Goal: Find specific page/section: Find specific page/section

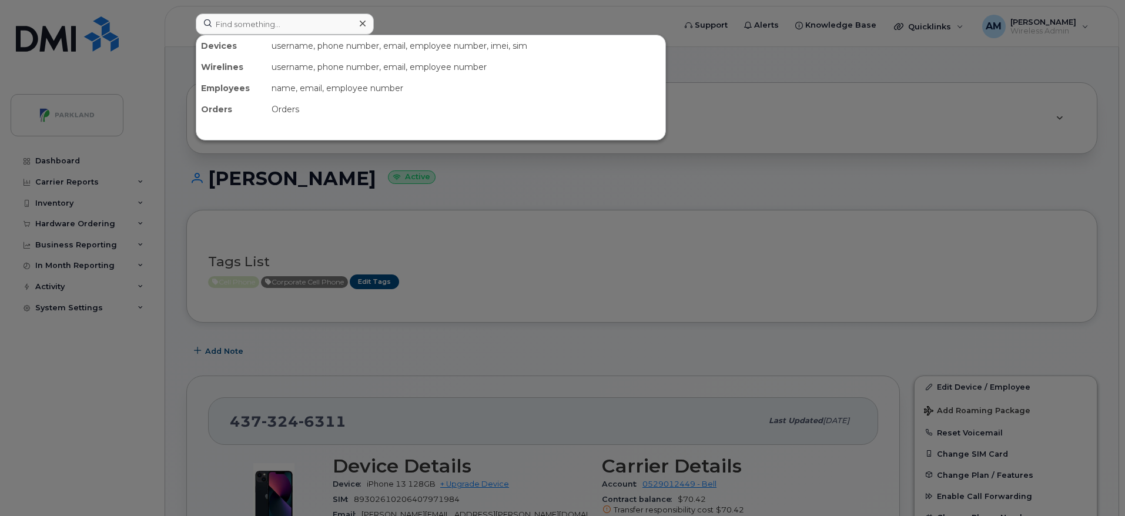
scroll to position [142, 0]
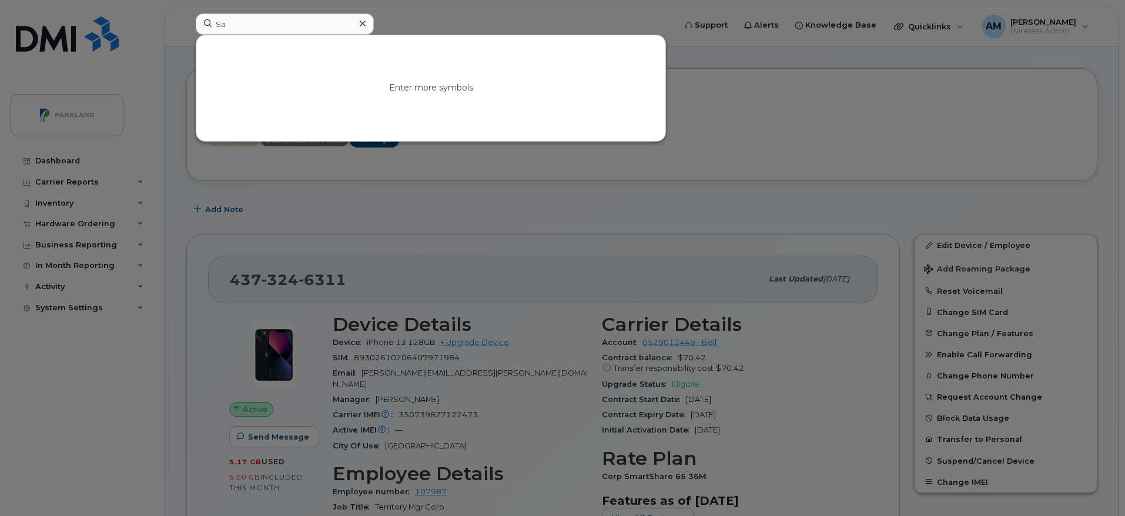
type input "S"
paste input "Thammannagari Sravani"
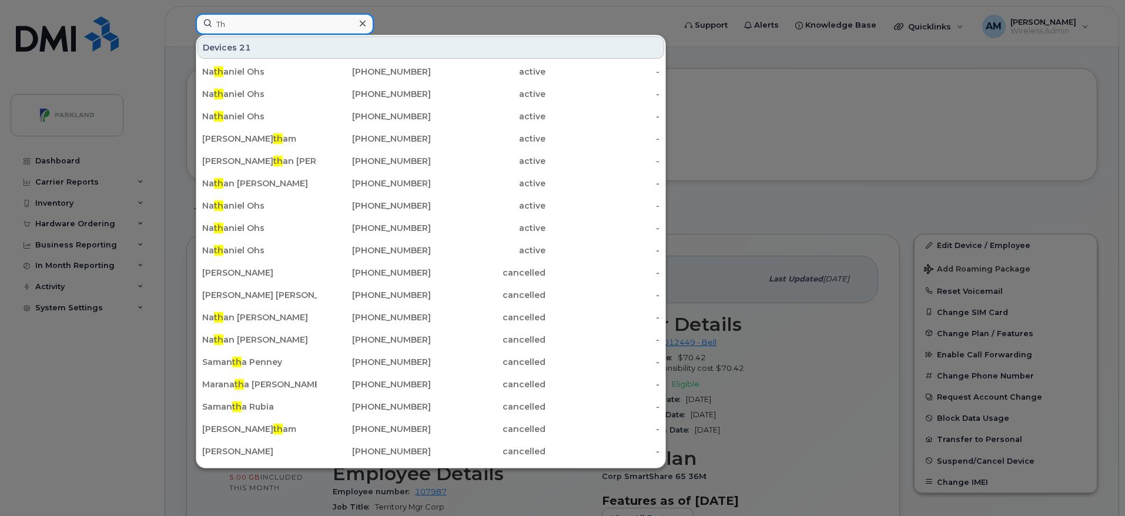
type input "T"
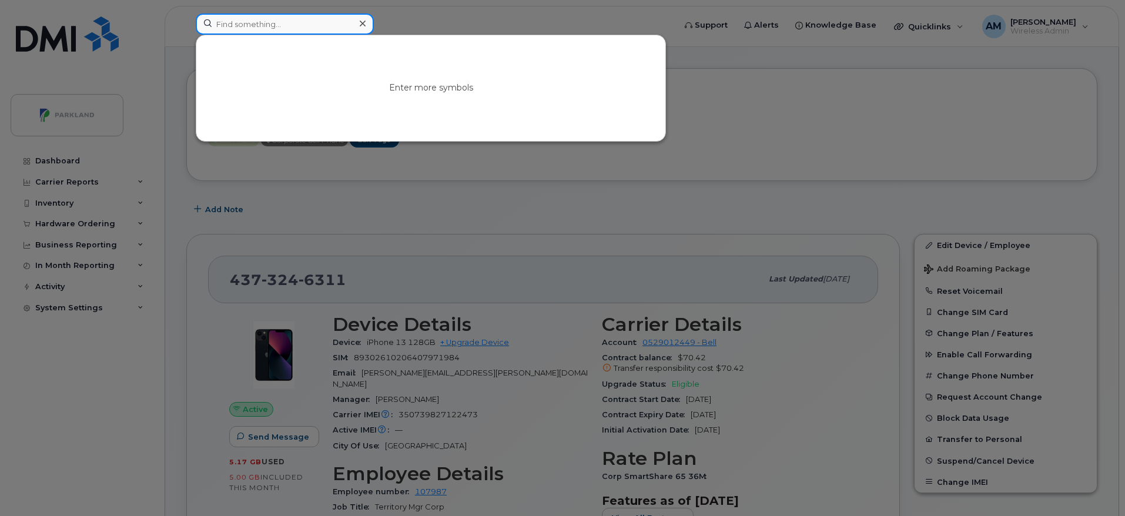
paste input "Nadia Tesfamariam"
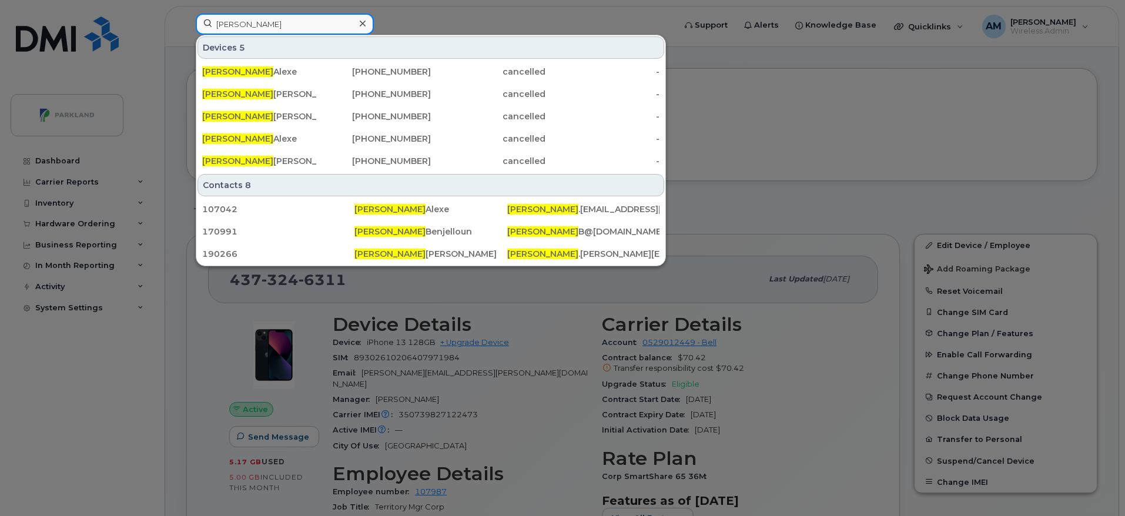
type input "Nadia"
click at [360, 25] on icon at bounding box center [363, 23] width 6 height 9
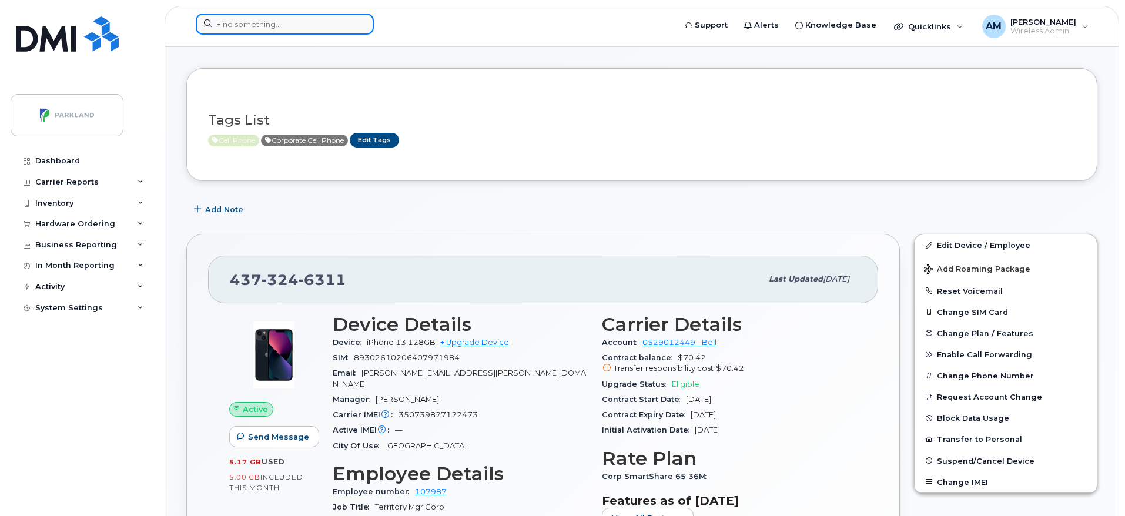
click at [321, 24] on input at bounding box center [285, 24] width 178 height 21
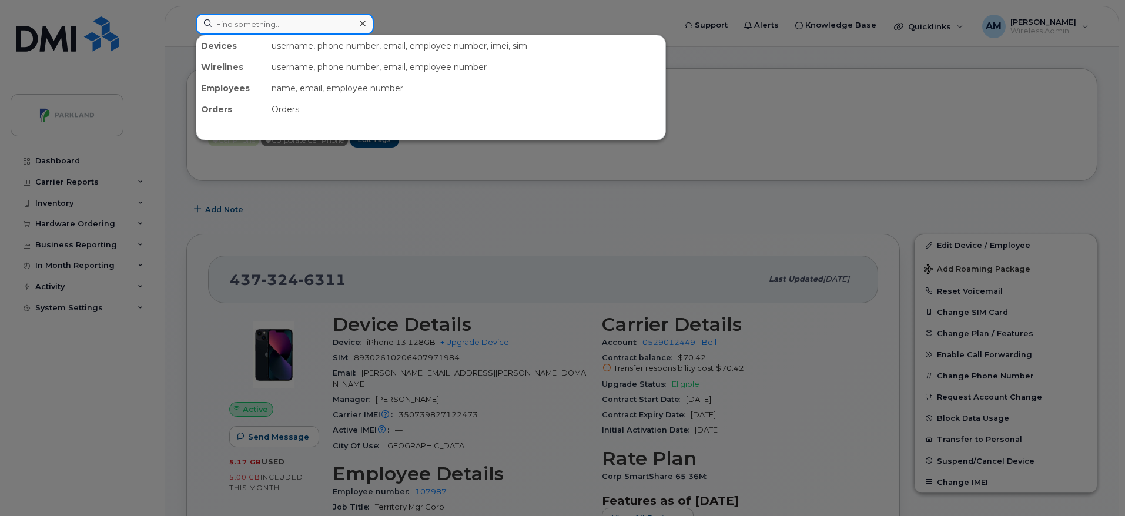
paste input "Urmila Kumari"
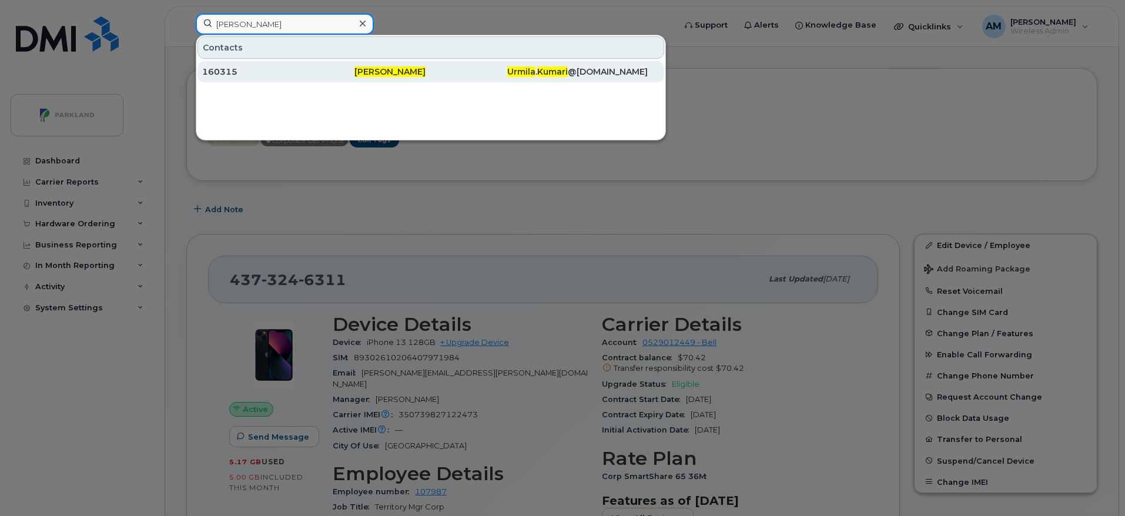
type input "Urmila Kumari"
click at [507, 64] on div "Urmila Kumari" at bounding box center [583, 71] width 152 height 21
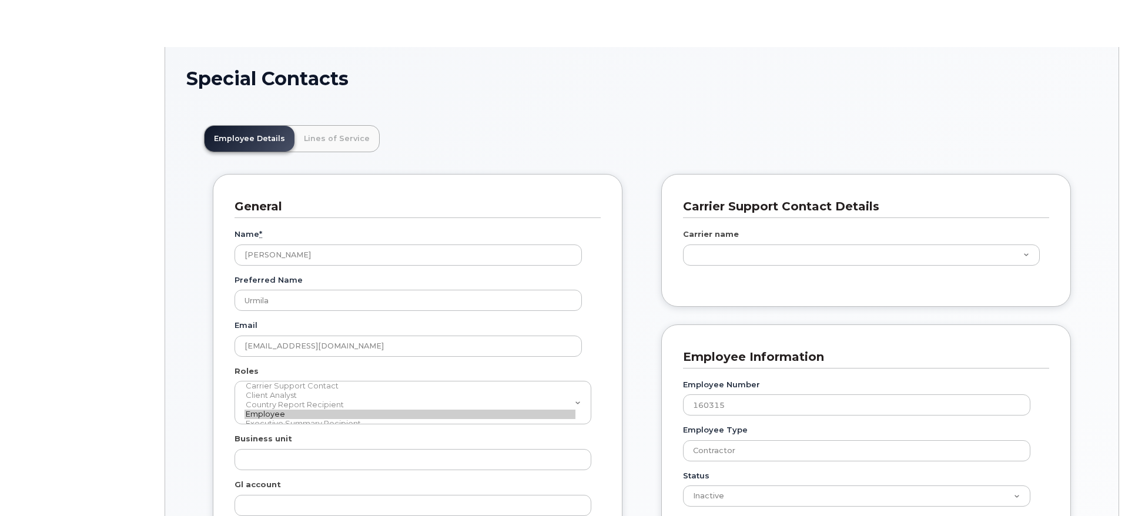
scroll to position [35, 0]
type input "4776176"
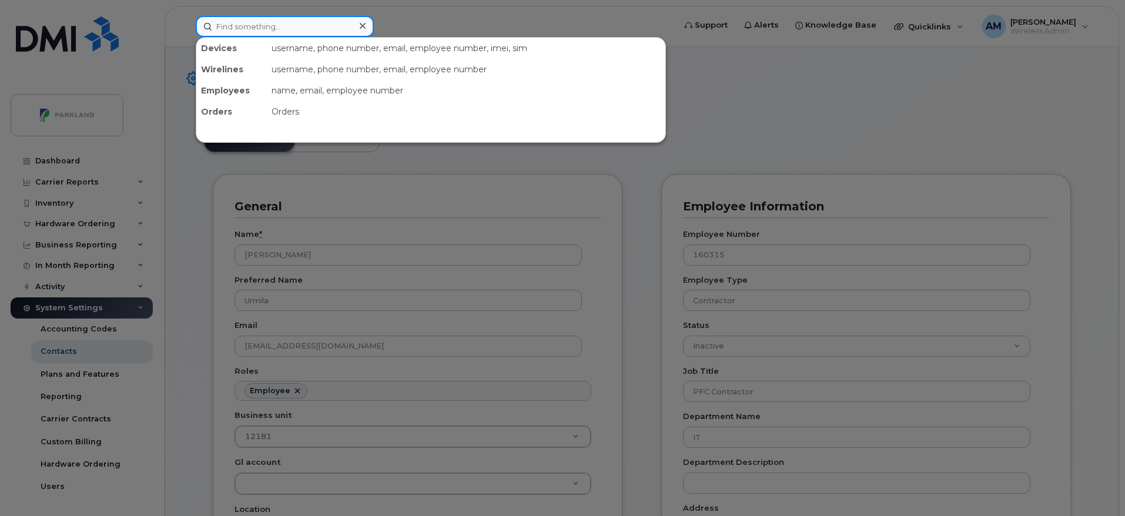
click at [313, 35] on input at bounding box center [285, 26] width 178 height 21
paste input "[PERSON_NAME]"
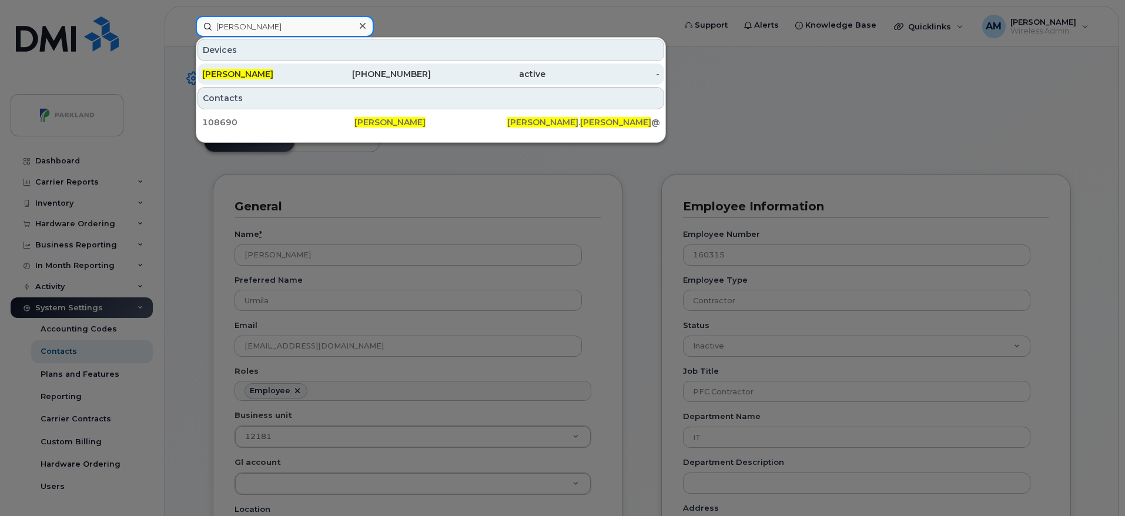
type input "[PERSON_NAME]"
click at [356, 72] on div "604-356-6725" at bounding box center [374, 74] width 115 height 12
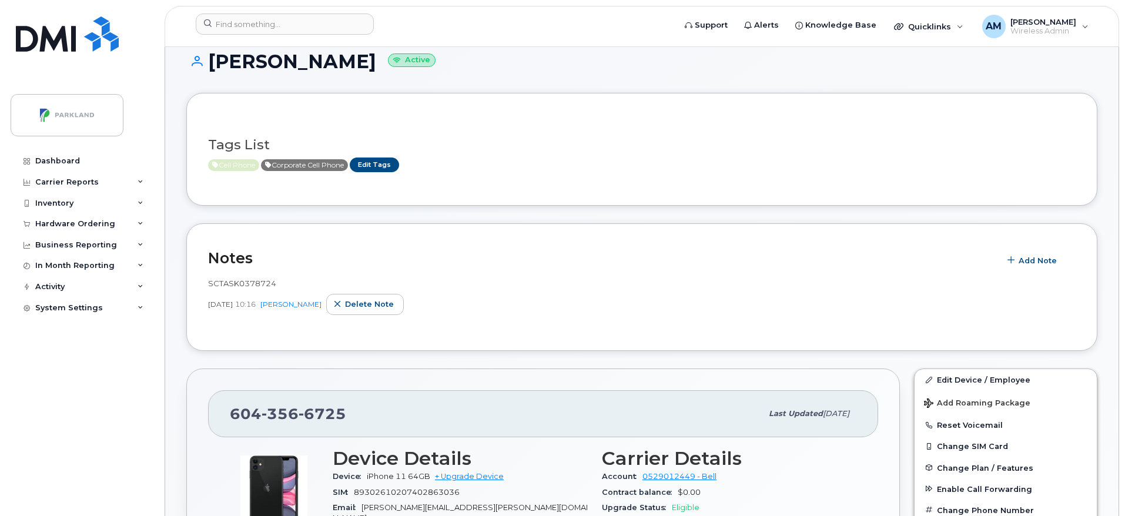
scroll to position [12, 0]
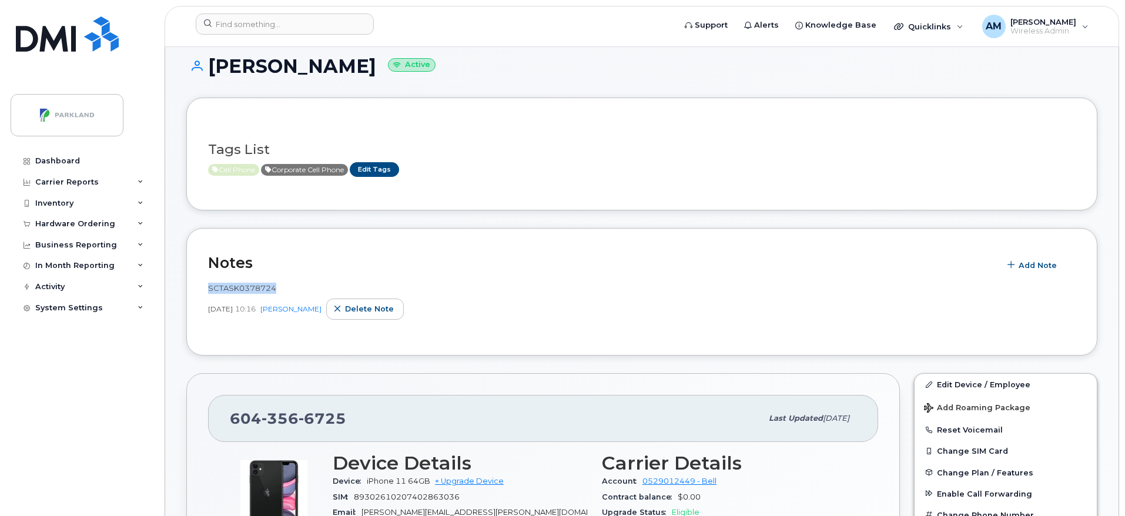
drag, startPoint x: 276, startPoint y: 286, endPoint x: 199, endPoint y: 282, distance: 76.5
click at [199, 282] on div "Notes Add Note SCTASK0378724 [DATE] 10:16 [PERSON_NAME] Delete note" at bounding box center [641, 292] width 911 height 128
copy span "SCTASK0378724"
